Goal: Find contact information: Obtain details needed to contact an individual or organization

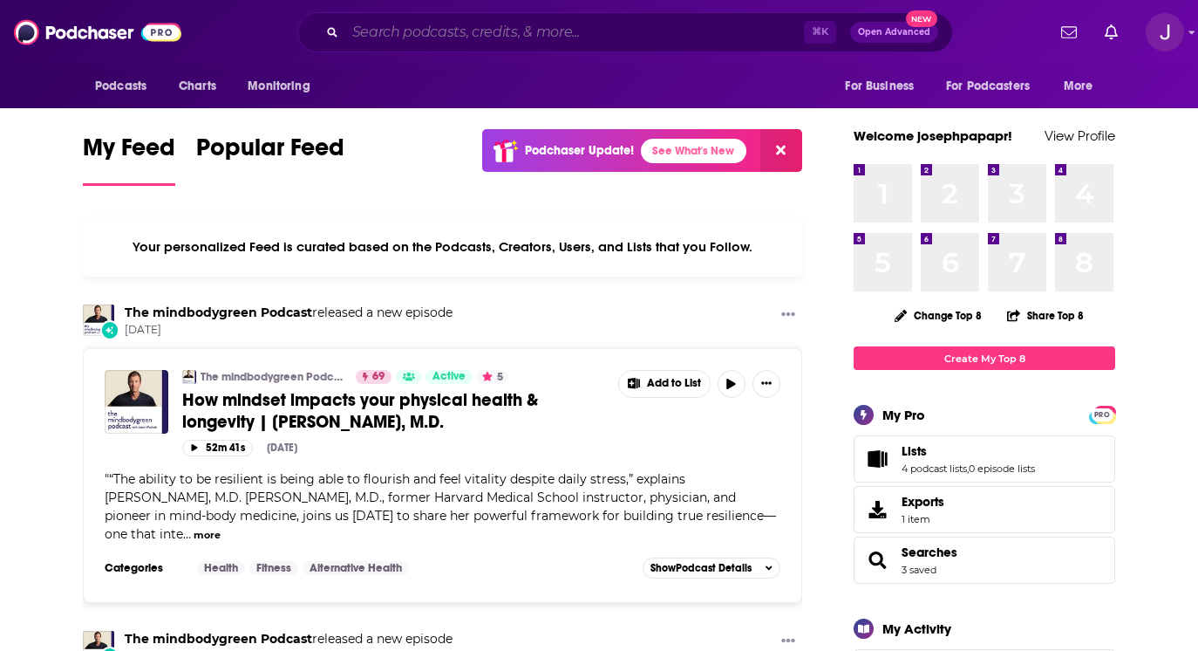
click at [483, 25] on input "Search podcasts, credits, & more..." at bounding box center [574, 32] width 459 height 28
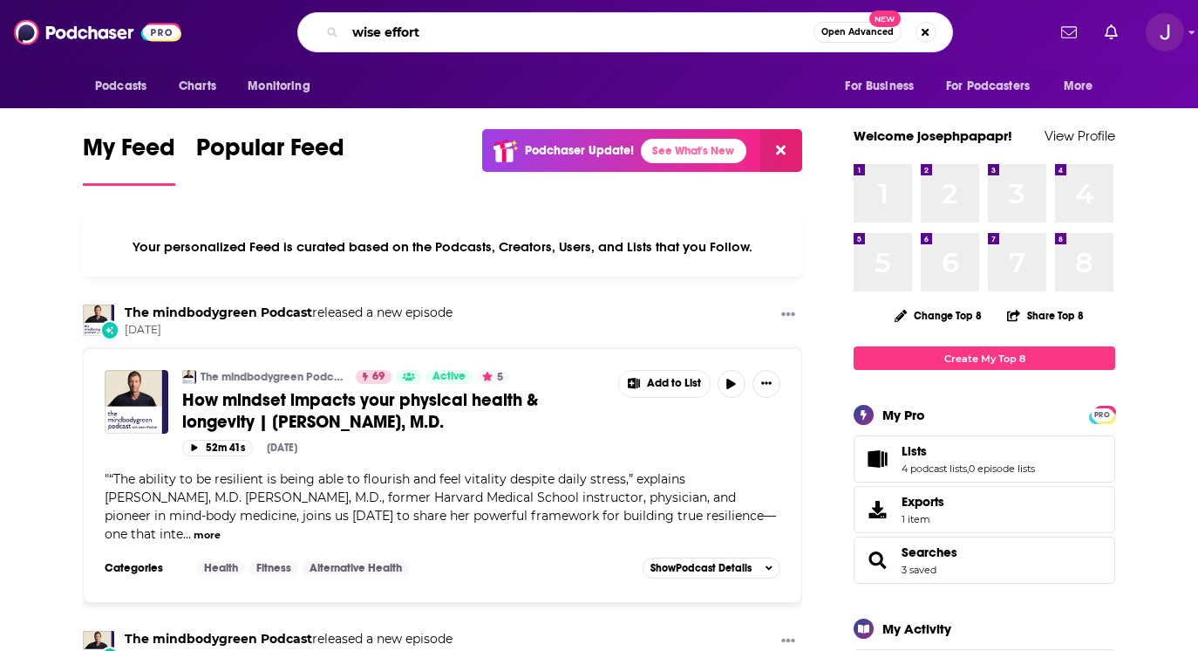
type input "wise effort"
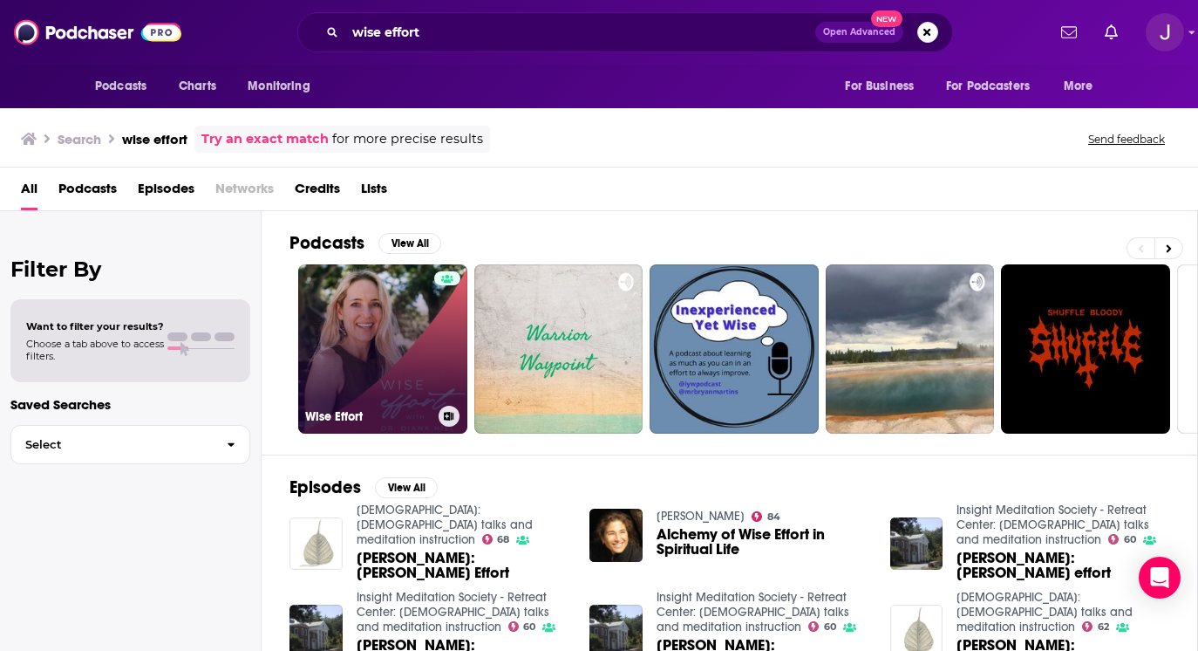
click at [399, 313] on link "Wise Effort" at bounding box center [382, 348] width 169 height 169
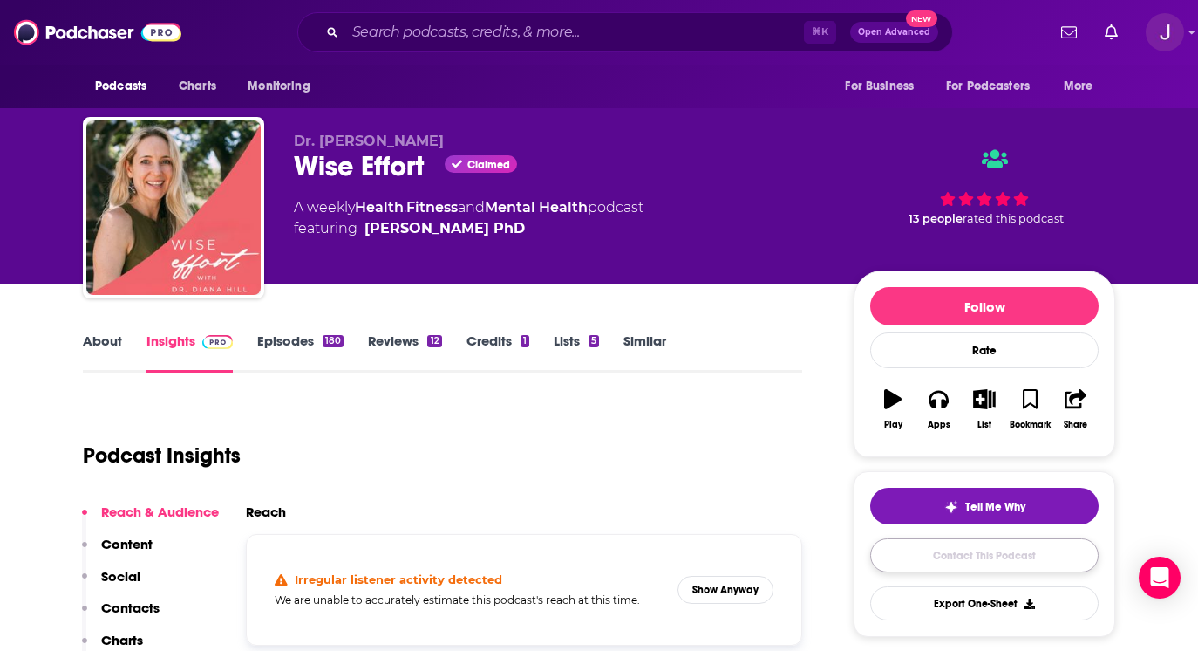
click at [994, 560] on link "Contact This Podcast" at bounding box center [984, 555] width 228 height 34
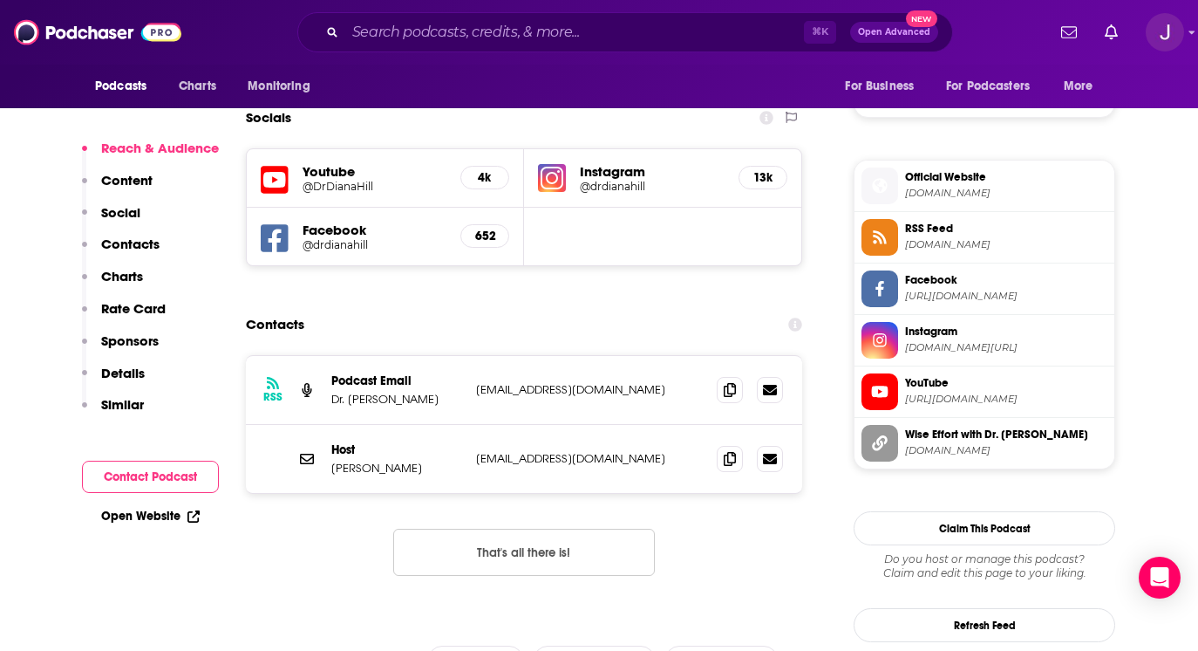
scroll to position [1479, 0]
click at [730, 383] on icon at bounding box center [730, 390] width 12 height 14
